Goal: Find specific page/section: Find specific page/section

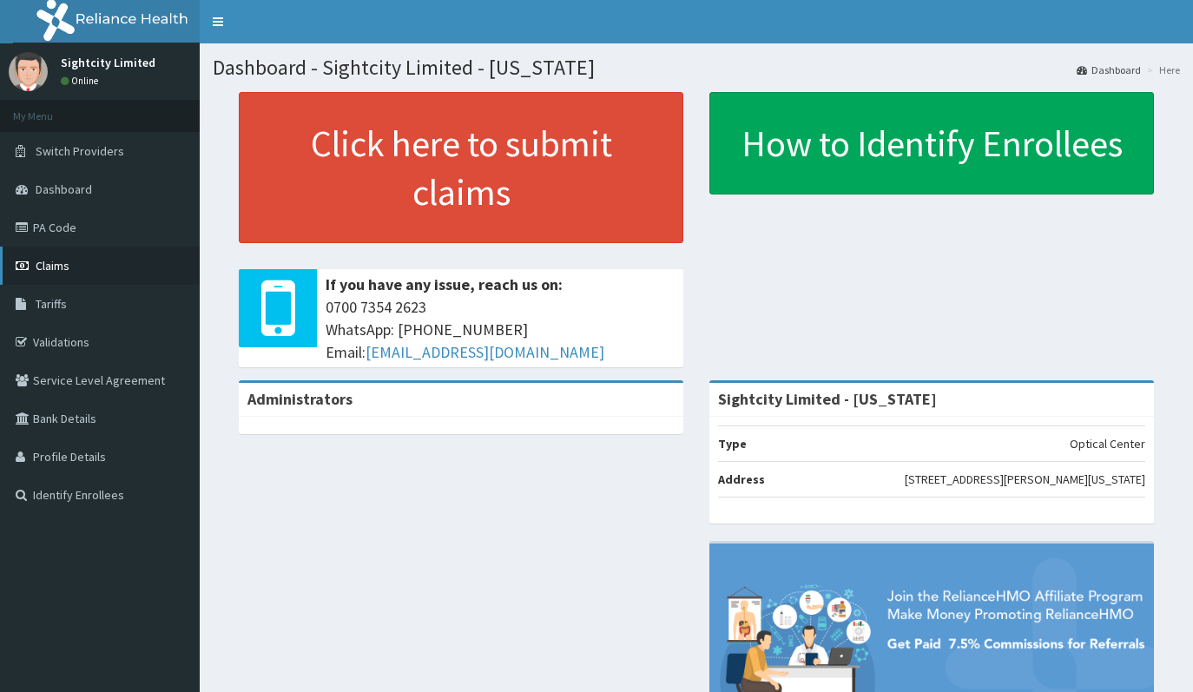
click at [47, 263] on span "Claims" at bounding box center [53, 266] width 34 height 16
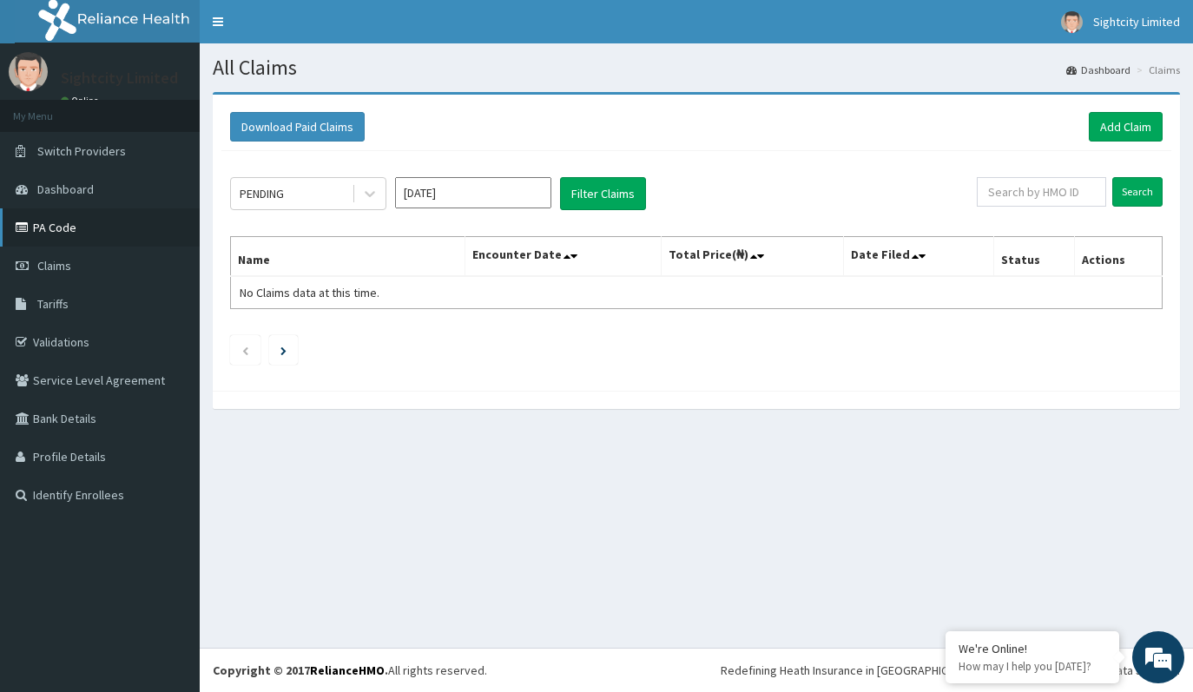
drag, startPoint x: 614, startPoint y: 3, endPoint x: 173, endPoint y: 246, distance: 503.8
click at [173, 246] on link "PA Code" at bounding box center [100, 227] width 200 height 38
